Goal: Task Accomplishment & Management: Use online tool/utility

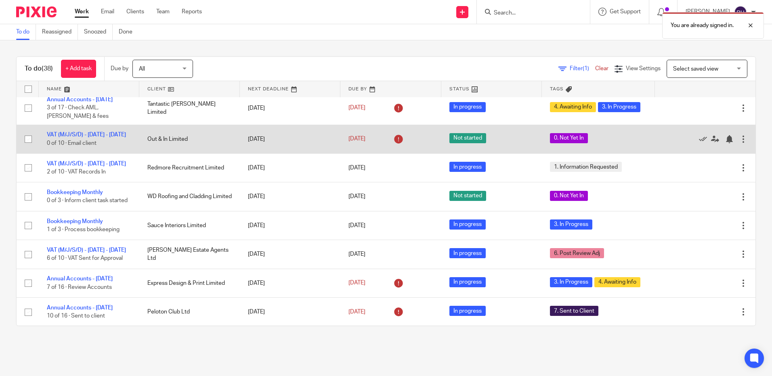
scroll to position [202, 0]
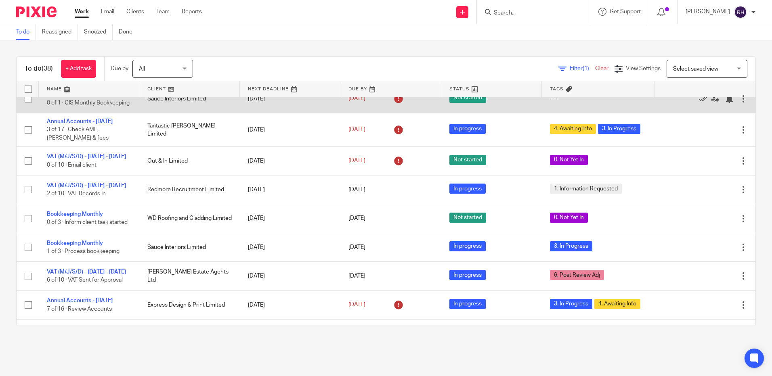
scroll to position [202, 0]
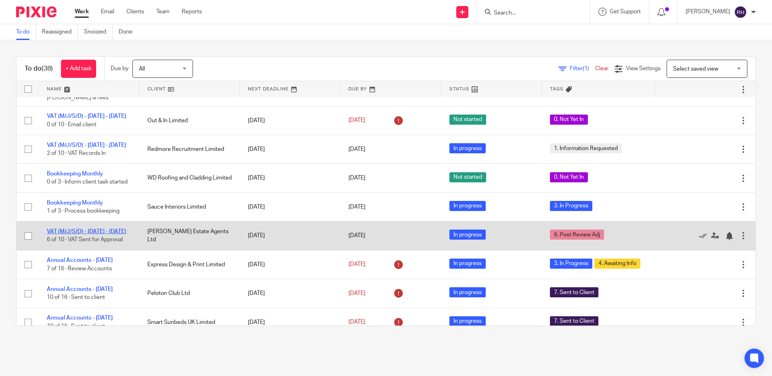
click at [64, 235] on link "VAT (M/J/S/D) - [DATE] - [DATE]" at bounding box center [86, 232] width 79 height 6
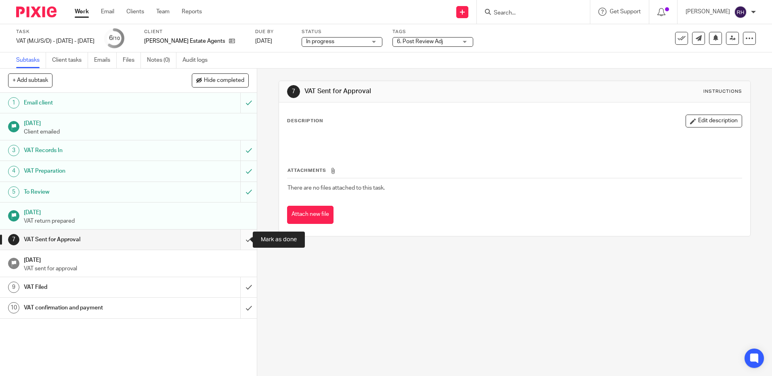
click at [240, 236] on input "submit" at bounding box center [128, 240] width 257 height 20
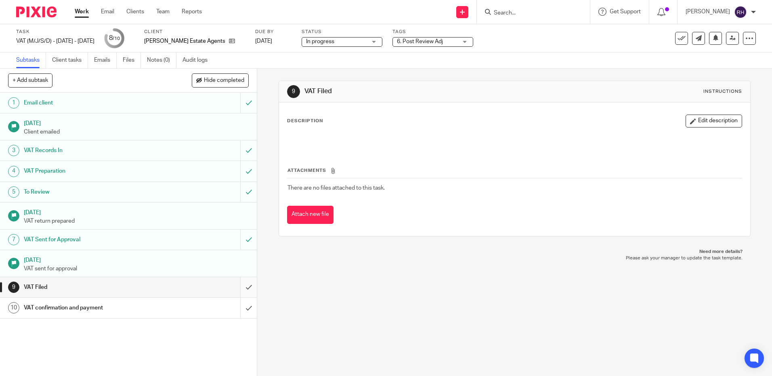
click at [241, 288] on input "submit" at bounding box center [128, 287] width 257 height 20
click at [239, 308] on input "submit" at bounding box center [128, 308] width 257 height 20
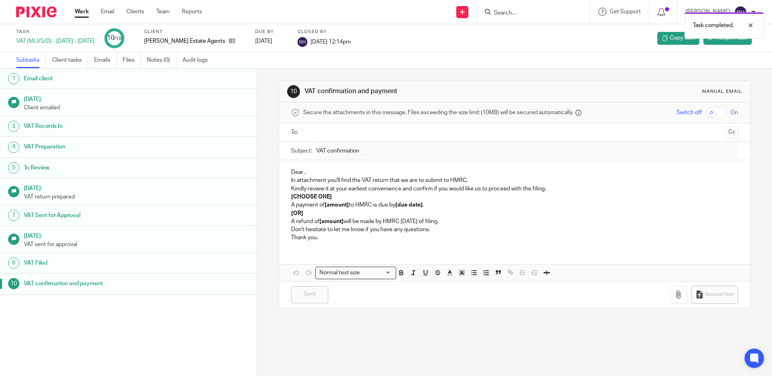
click at [41, 9] on img at bounding box center [36, 11] width 40 height 11
